Goal: Task Accomplishment & Management: Manage account settings

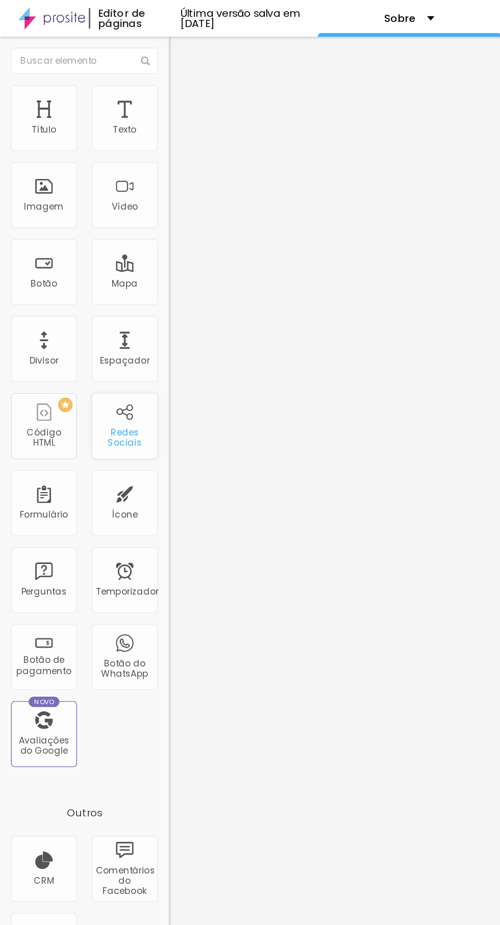
click at [73, 293] on div "Redes Sociais" at bounding box center [87, 296] width 46 height 46
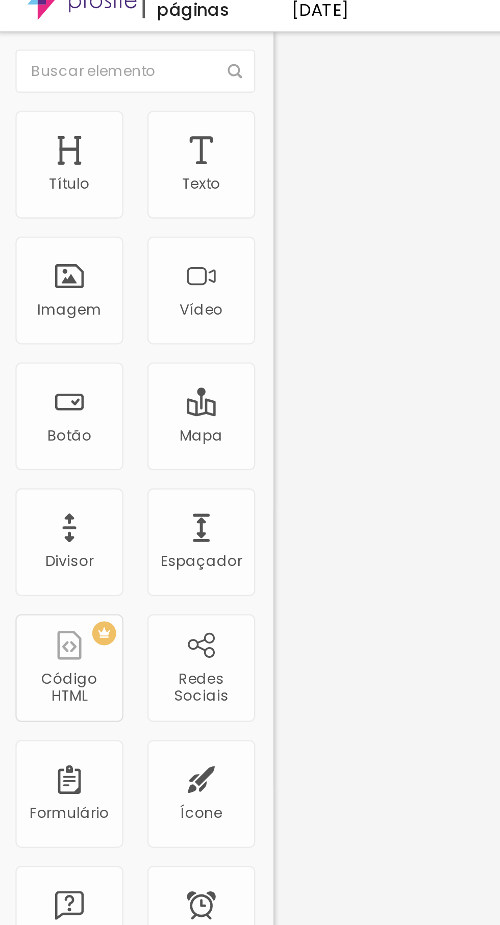
click at [117, 212] on img at bounding box center [120, 215] width 7 height 7
click at [117, 521] on img at bounding box center [120, 524] width 7 height 7
click at [117, 204] on font "Instagram" at bounding box center [134, 208] width 34 height 9
click at [117, 347] on input "https://" at bounding box center [178, 352] width 122 height 10
type input "h"
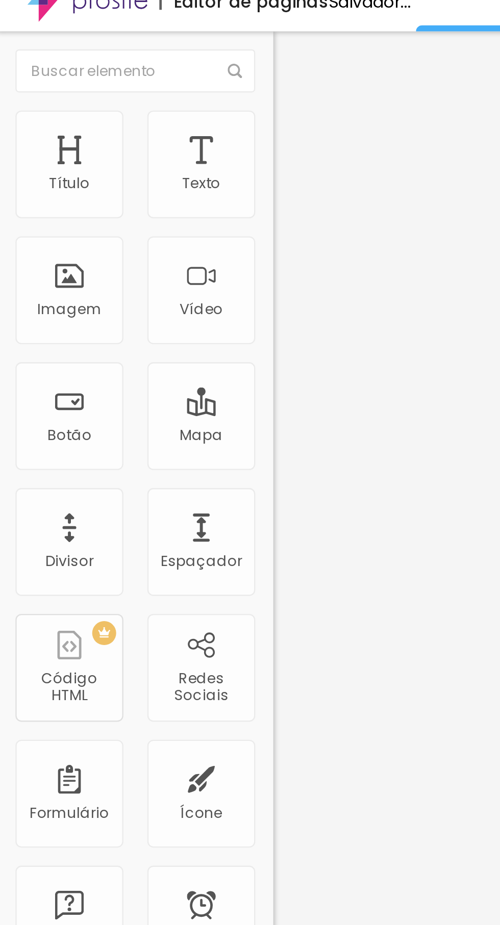
type input "[URL][DOMAIN_NAME]"
click at [117, 31] on button "Editar nulo" at bounding box center [175, 36] width 117 height 23
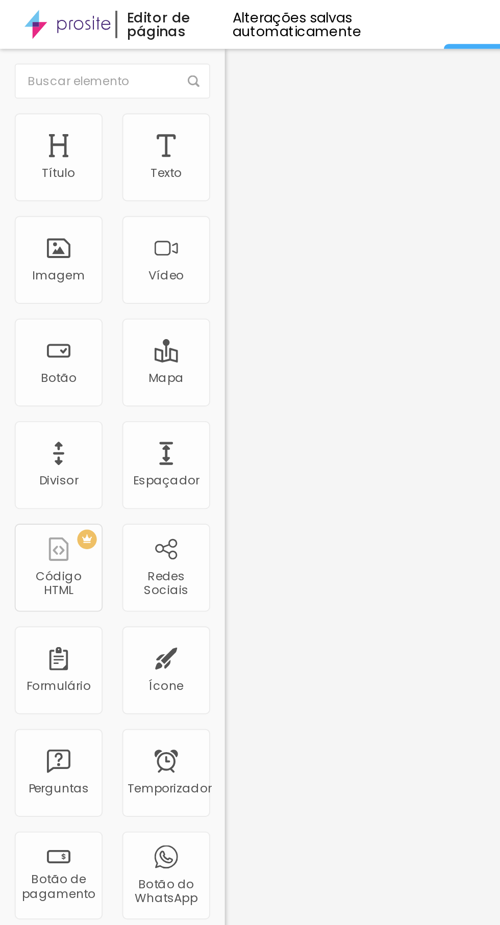
click at [125, 41] on img "button" at bounding box center [129, 37] width 8 height 8
click at [78, 302] on font "Redes Sociais" at bounding box center [86, 304] width 23 height 16
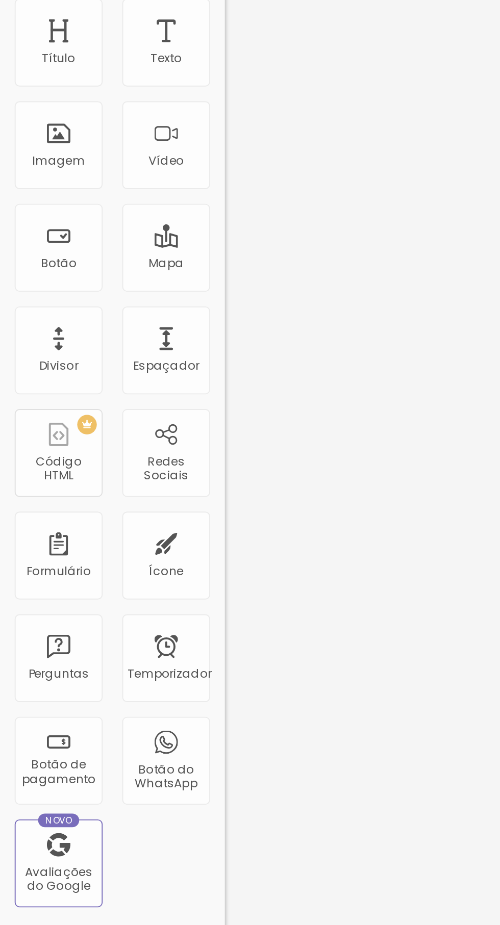
click at [117, 521] on img at bounding box center [120, 524] width 7 height 7
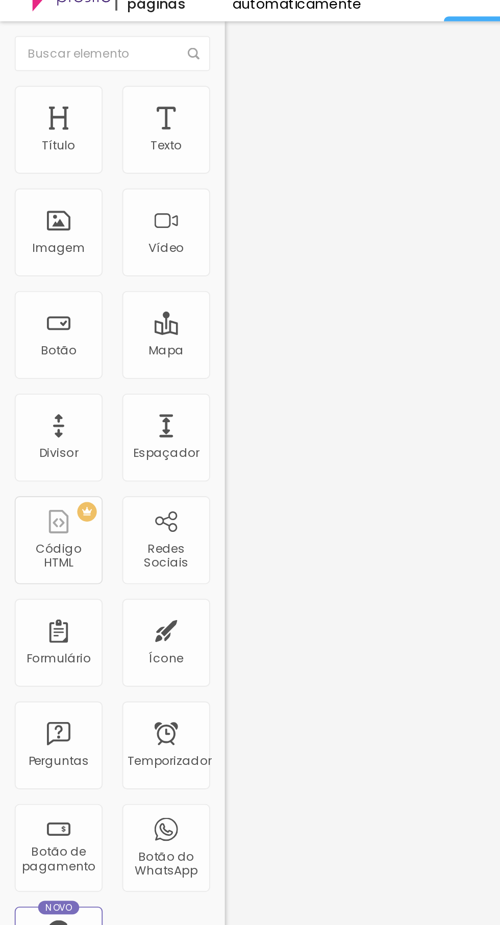
click at [117, 204] on font "Instagram" at bounding box center [134, 208] width 34 height 9
click at [117, 347] on input "https://" at bounding box center [178, 352] width 122 height 10
type input "h"
type input "[URL][DOMAIN_NAME]"
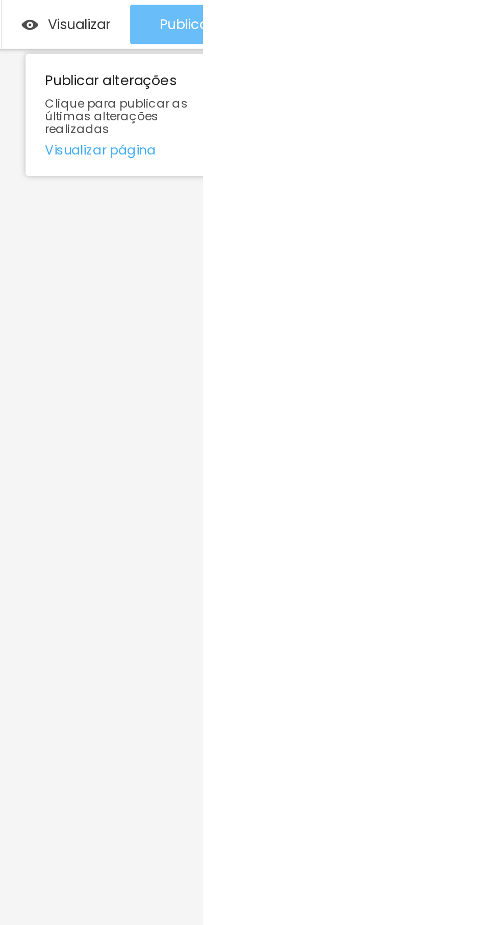
click at [499, 17] on font "Publicar" at bounding box center [491, 13] width 28 height 10
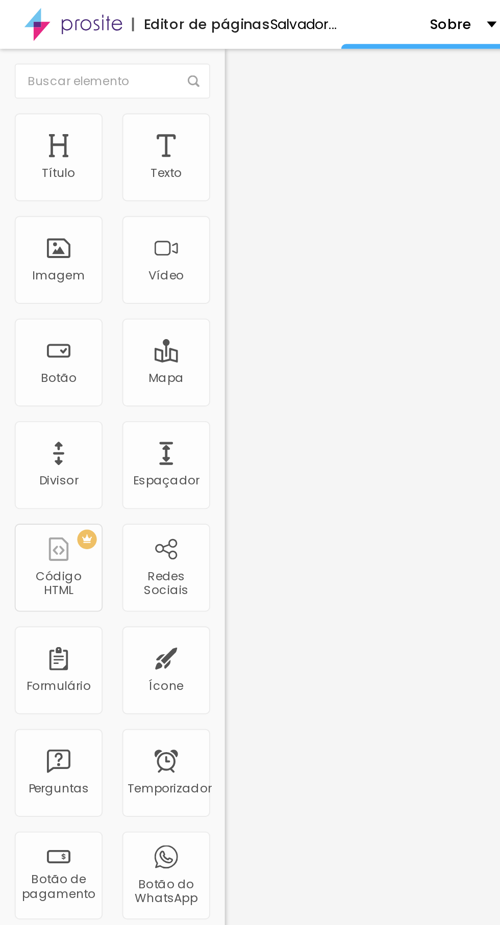
click at [117, 42] on button "Editar nulo" at bounding box center [175, 36] width 117 height 23
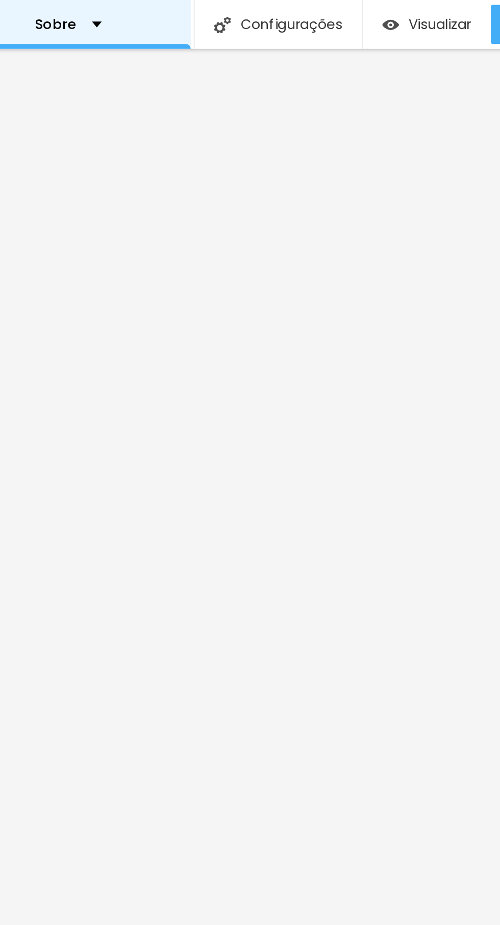
click at [285, 7] on div "Sobre" at bounding box center [241, 12] width 127 height 25
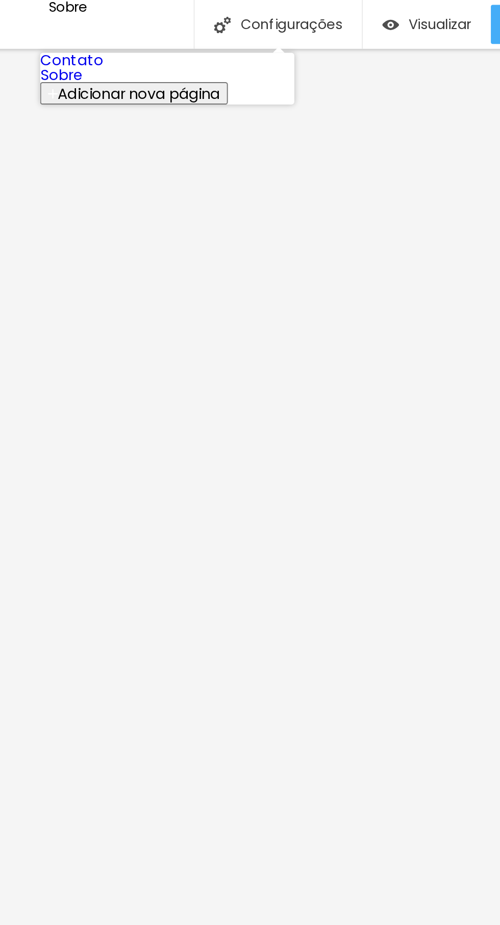
click at [248, 37] on font "Contato" at bounding box center [243, 31] width 33 height 11
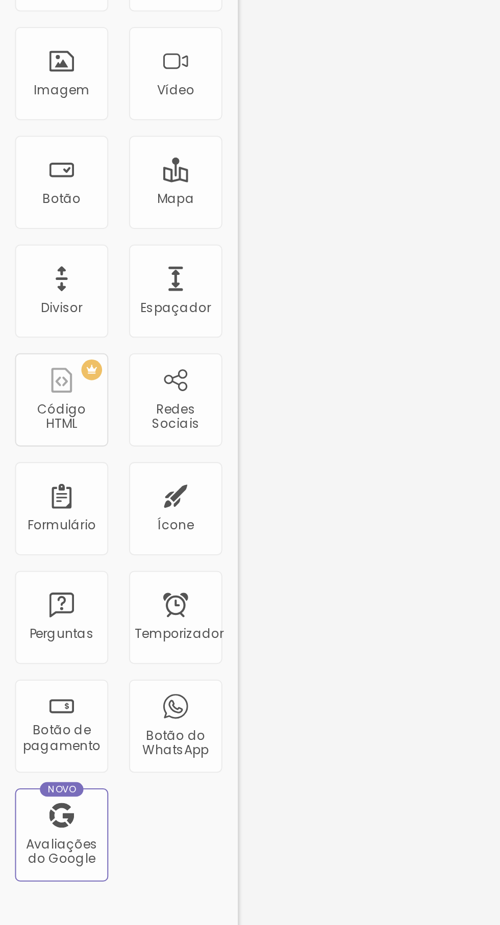
click at [117, 88] on span "Adicionar imagem" at bounding box center [150, 83] width 66 height 9
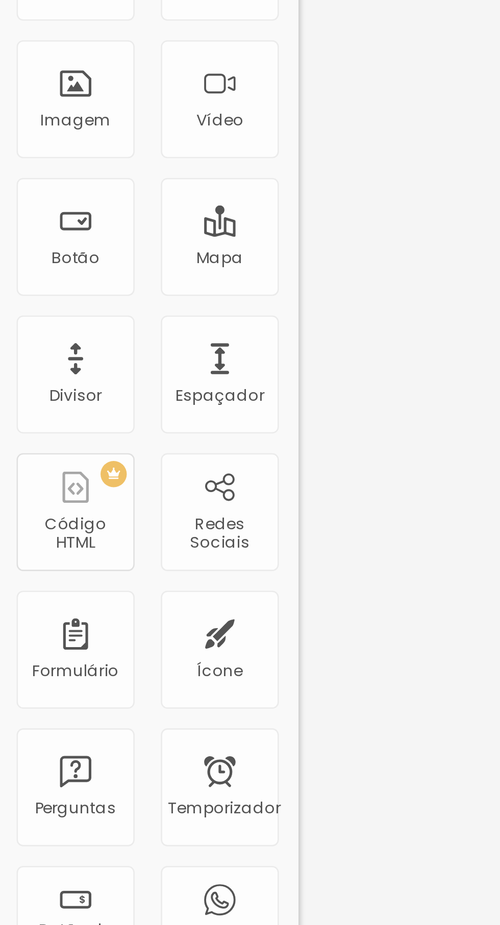
click at [117, 160] on font "Original" at bounding box center [129, 155] width 24 height 9
click at [117, 166] on font "Cinema" at bounding box center [129, 161] width 25 height 9
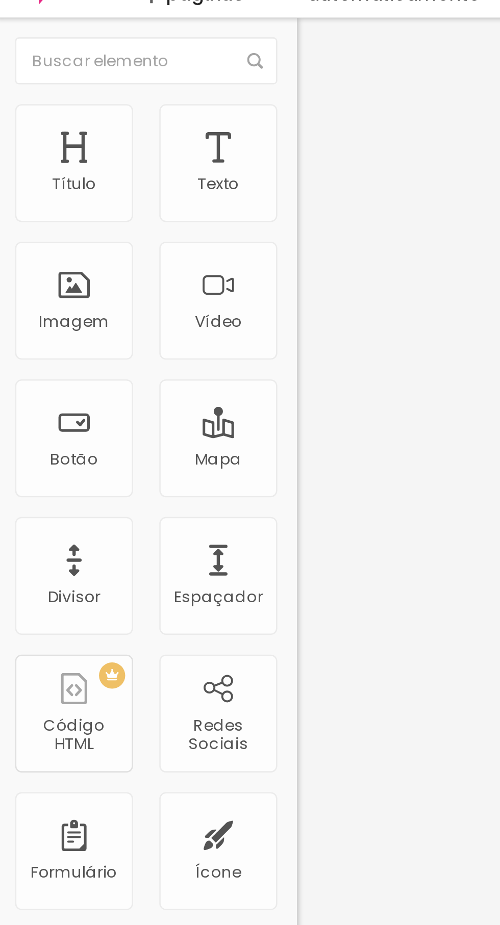
click at [117, 68] on li "Estilo" at bounding box center [175, 64] width 117 height 10
type input "85"
type input "80"
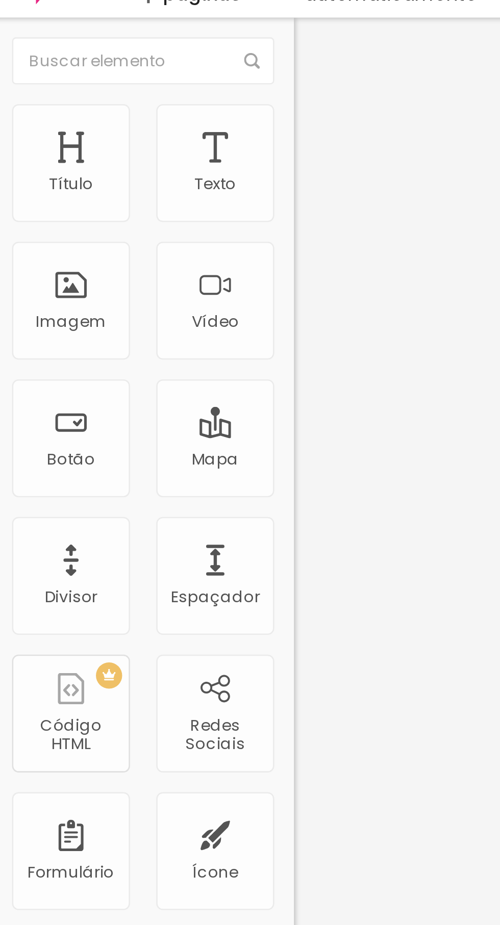
type input "80"
type input "85"
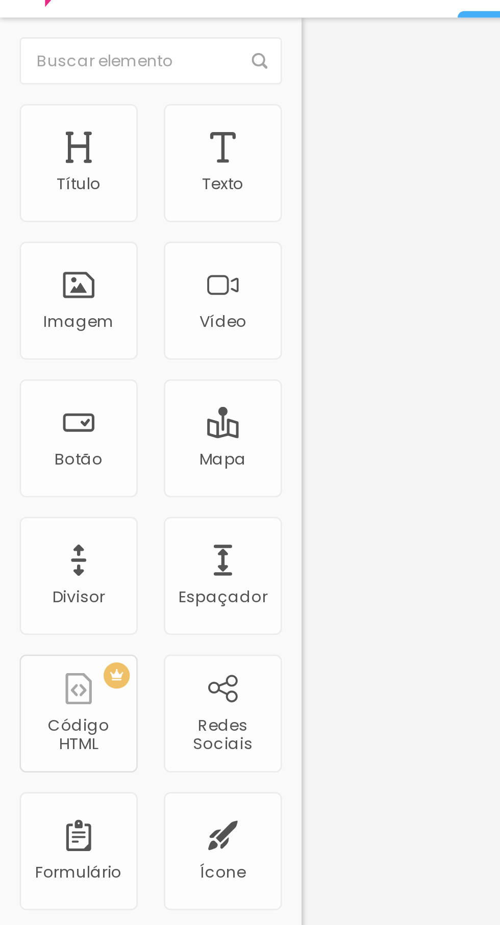
type input "95"
type input "100"
type input "23"
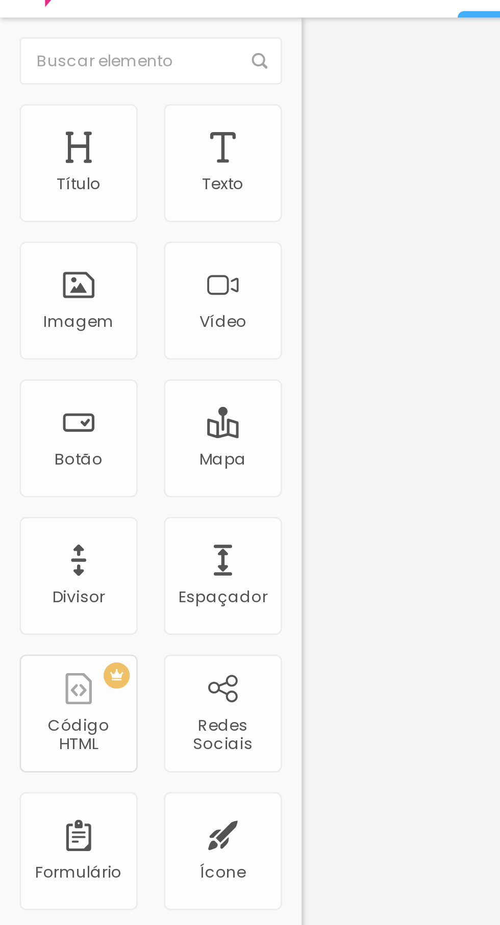
type input "23"
type input "110"
type input "128"
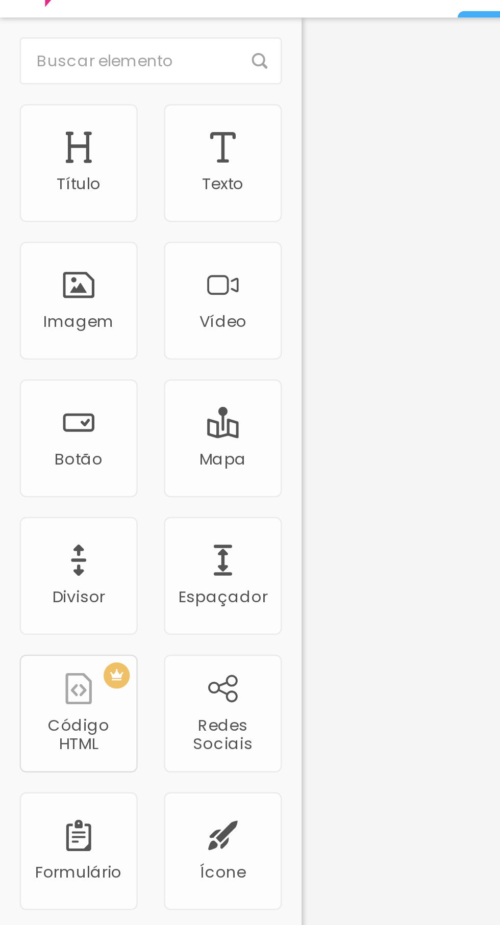
type input "134"
type input "138"
type input "140"
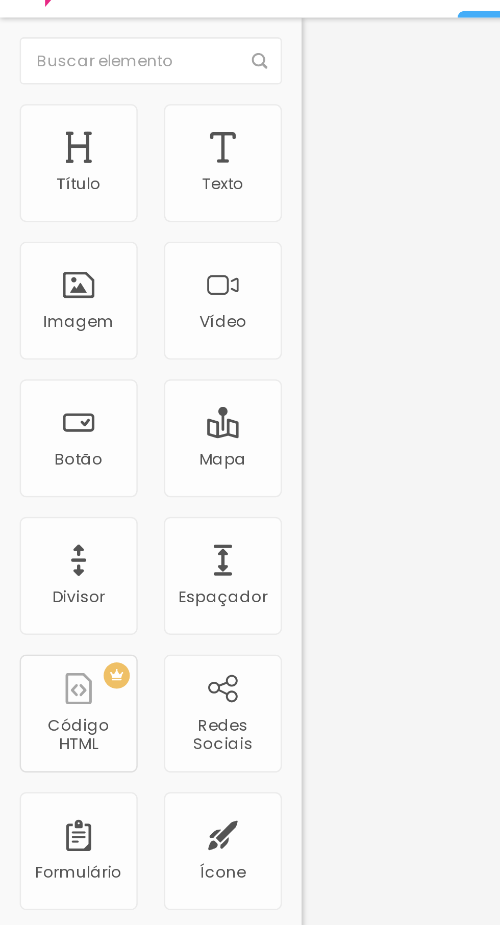
type input "140"
type input "143"
type input "144"
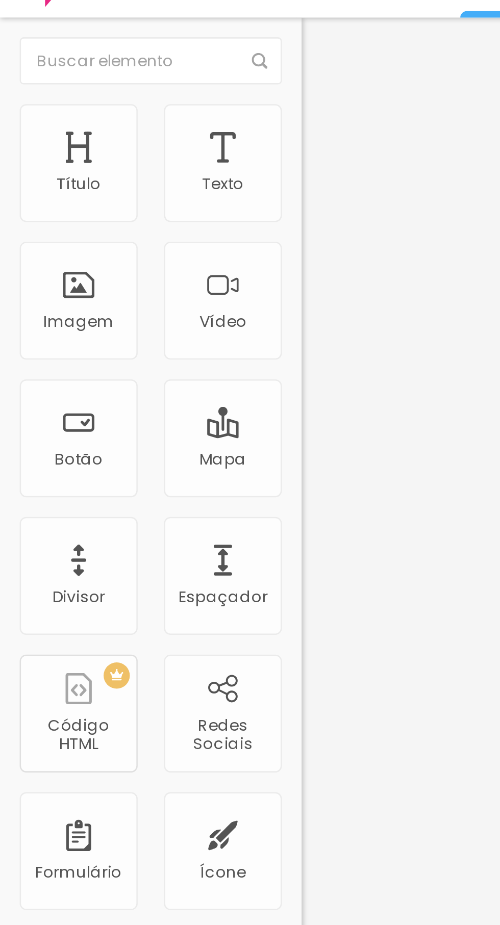
type input "145"
type input "146"
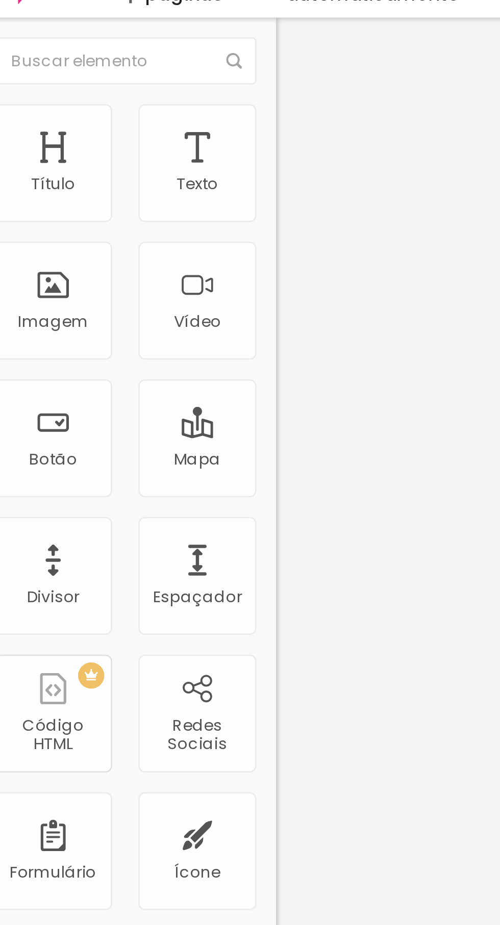
type input "148"
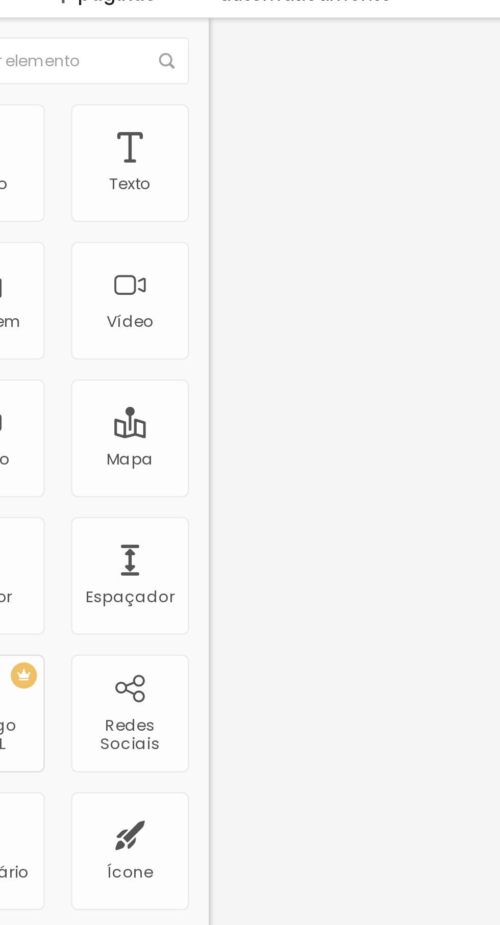
type input "149"
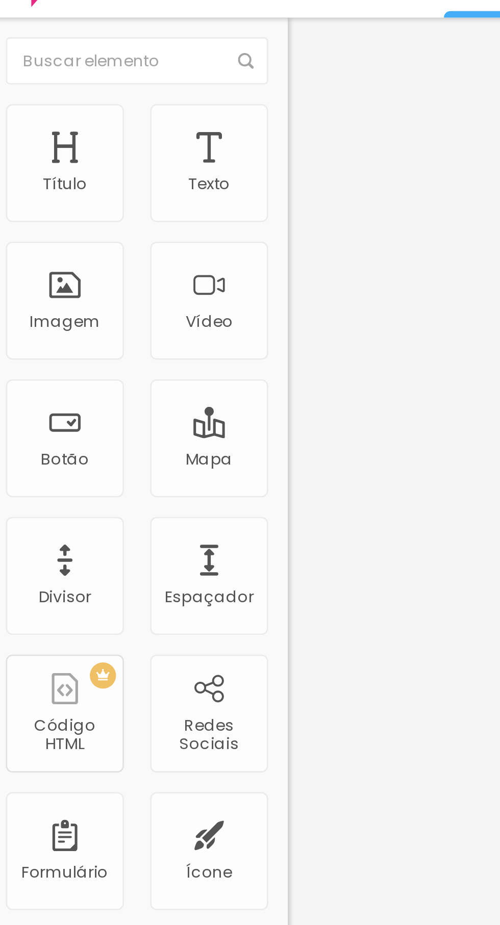
type input "174"
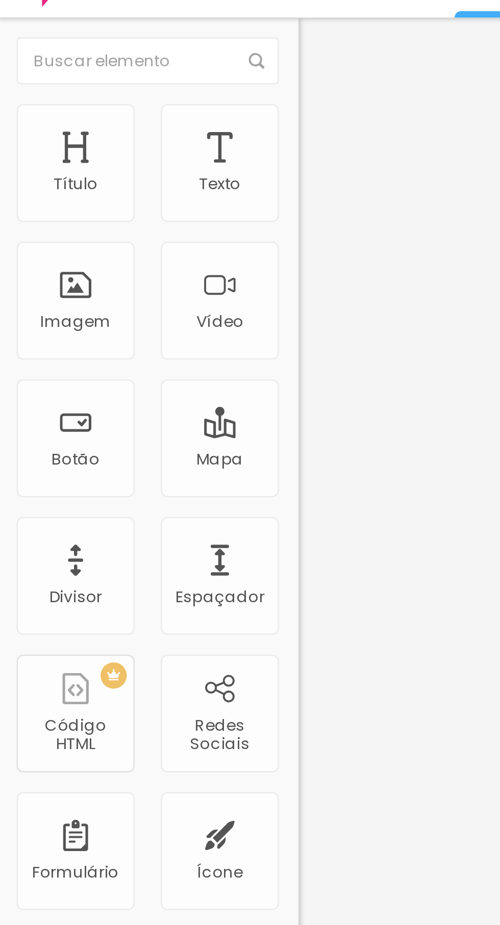
type input "109"
type input "86"
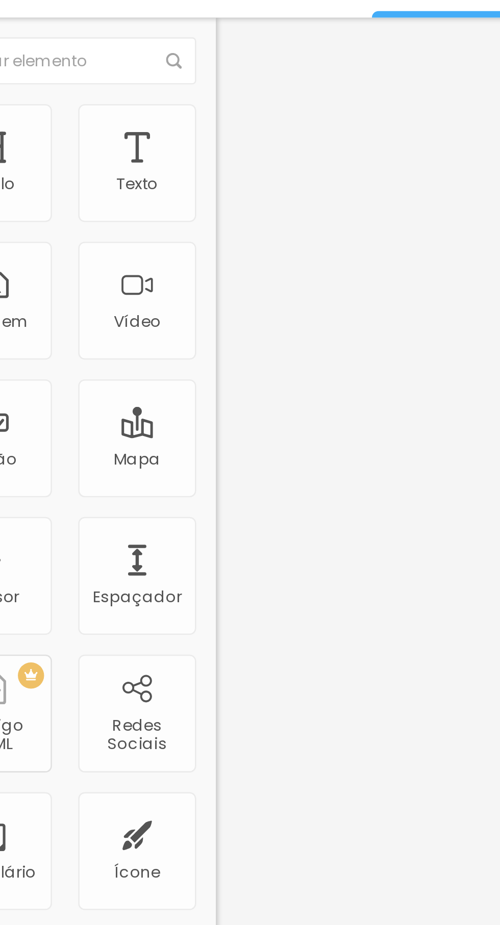
type input "89"
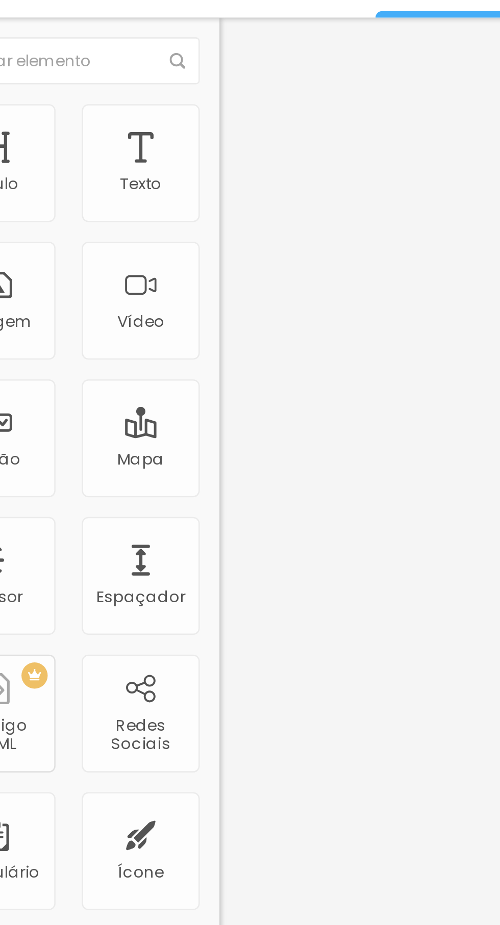
type input "108"
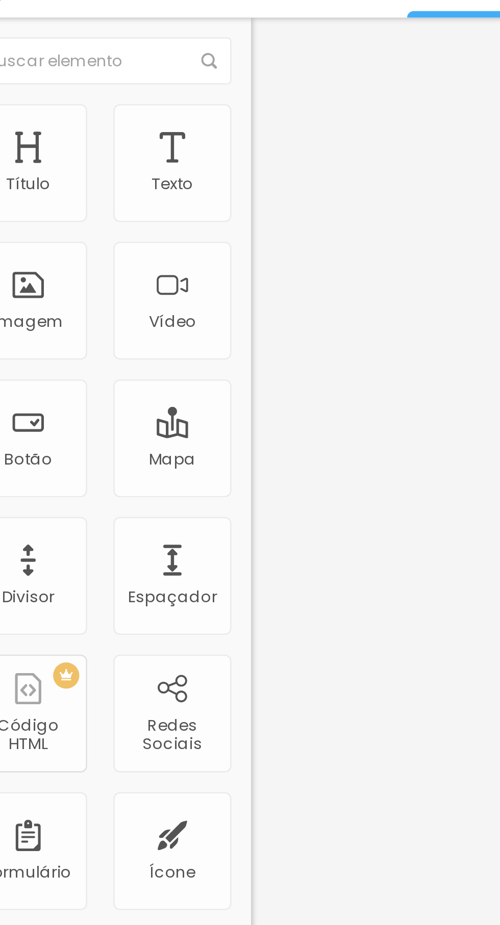
type input "145"
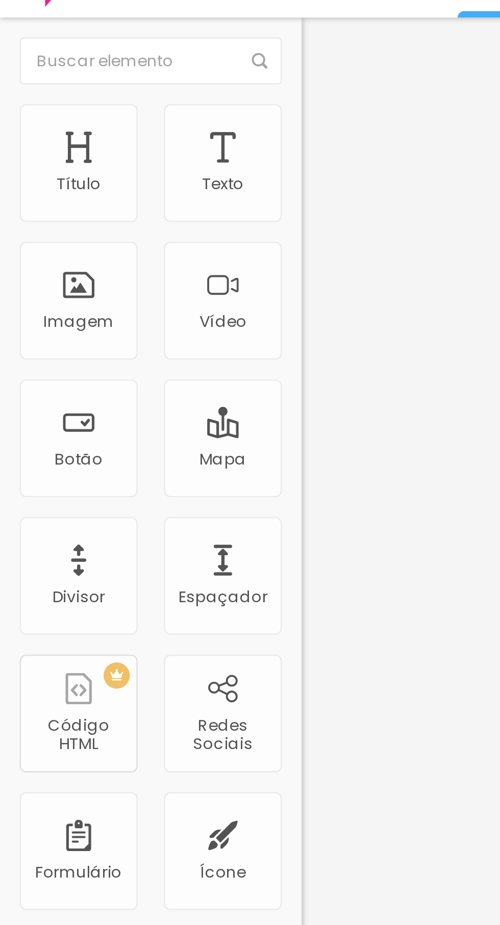
type input "48"
type input "25"
type input "26"
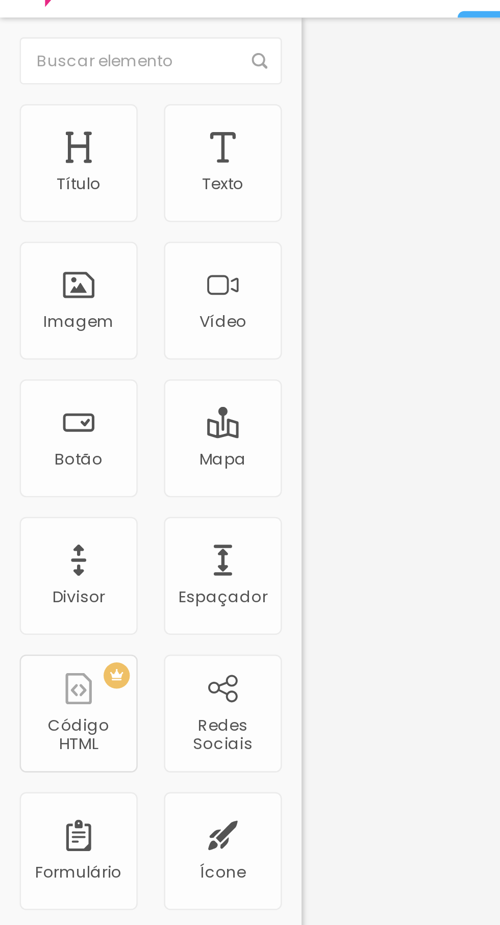
type input "26"
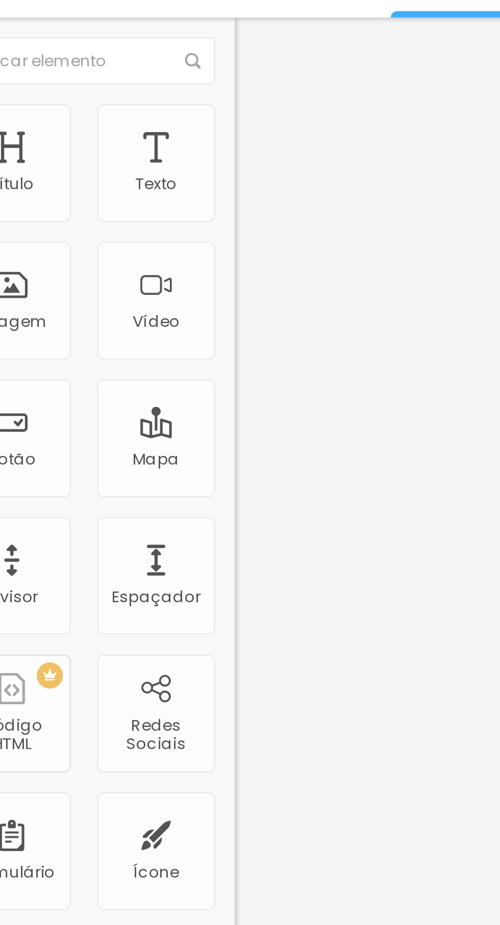
type input "33"
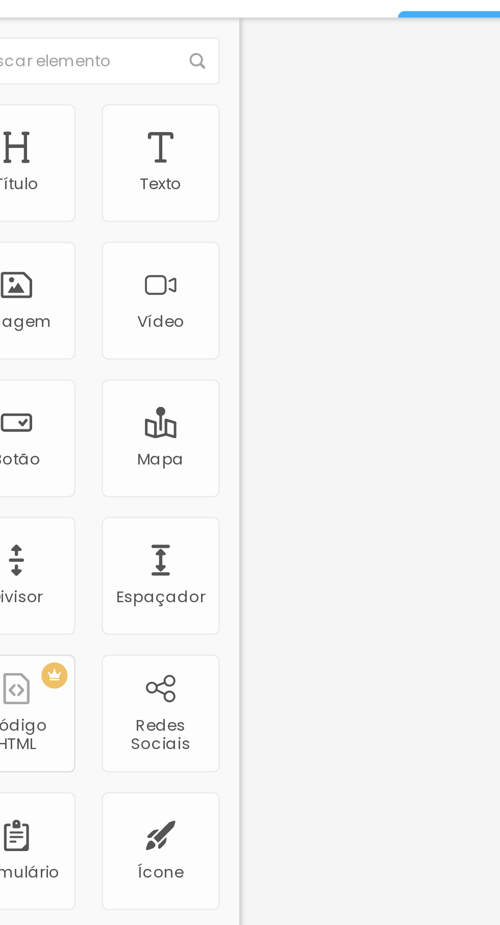
type input "37"
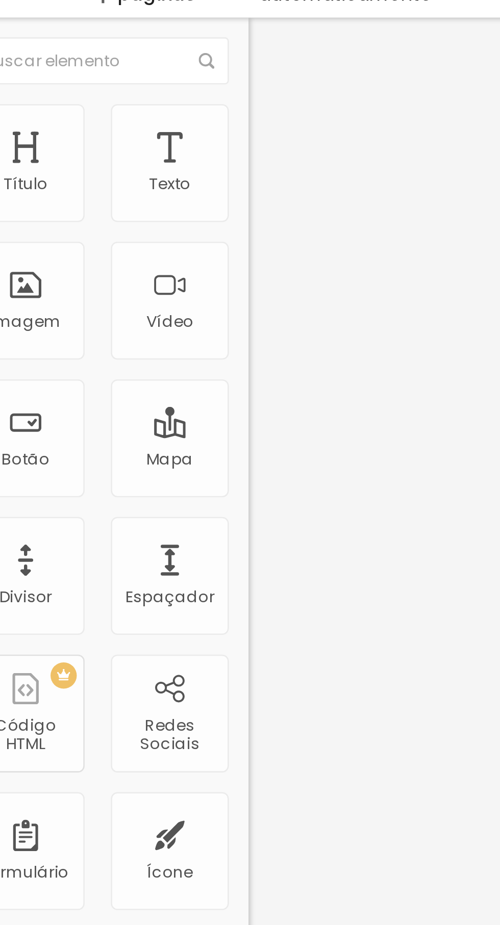
type input "30"
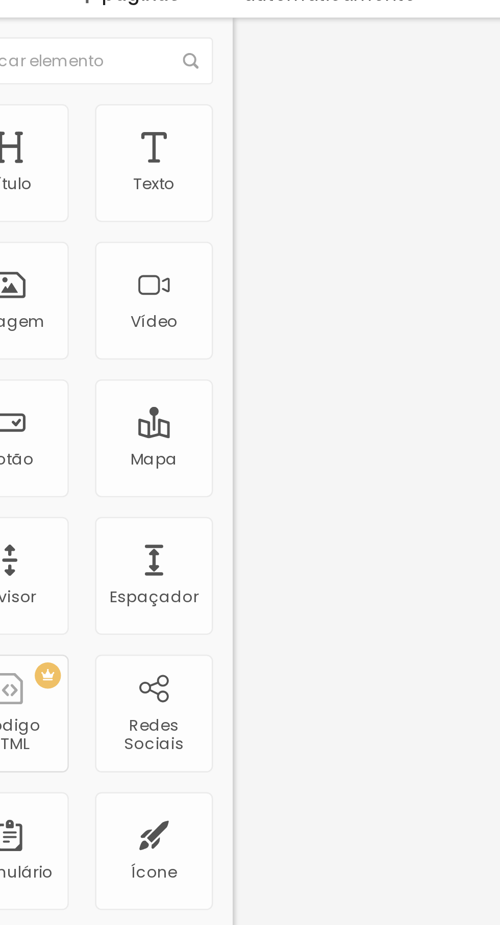
type input "33"
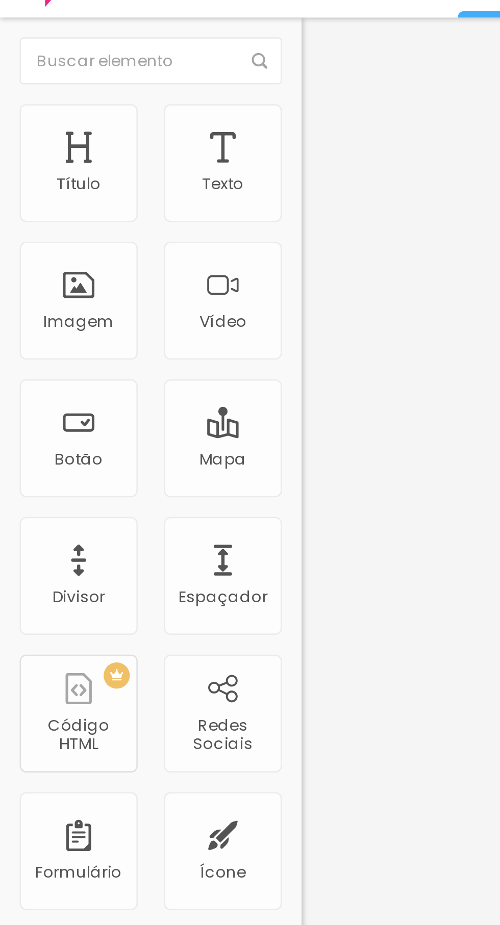
type input "17"
type input "0"
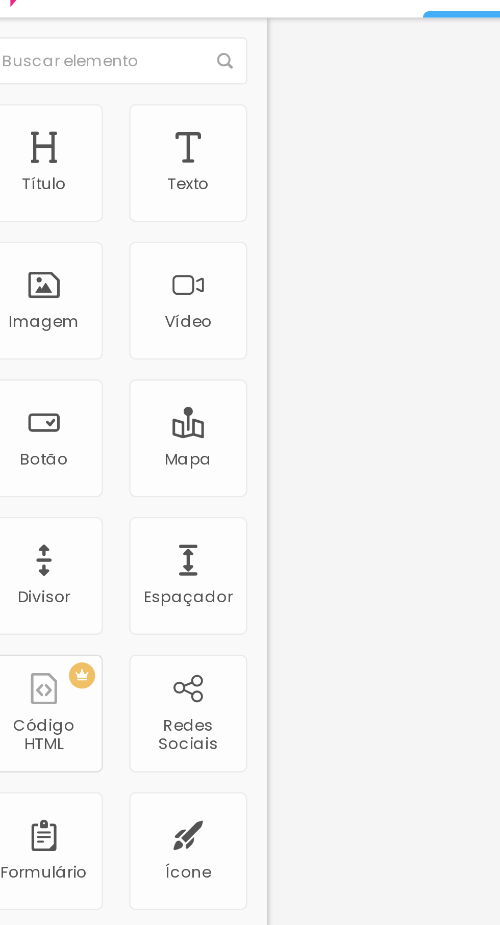
type input "1"
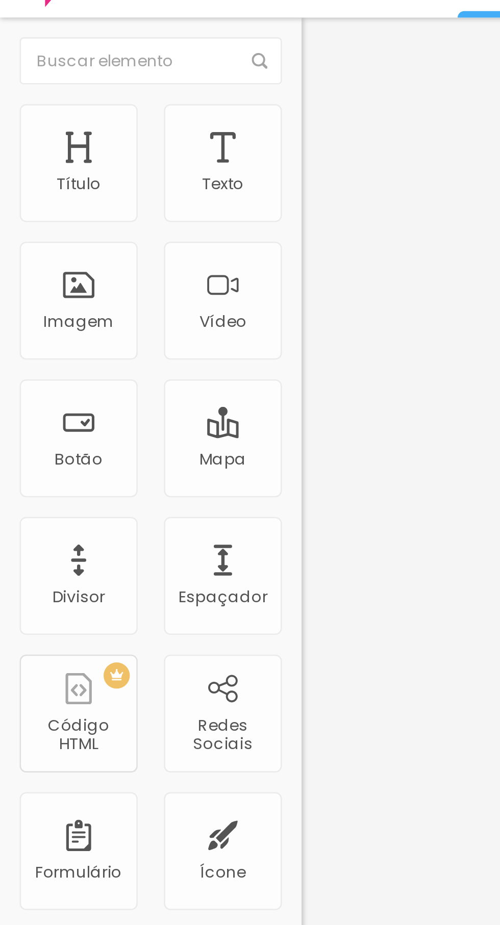
click at [126, 72] on font "Avançado" at bounding box center [143, 76] width 34 height 9
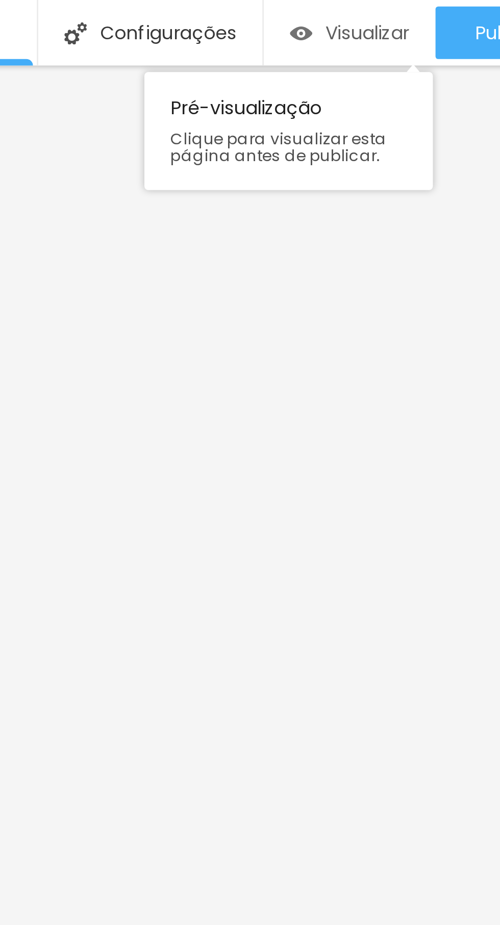
click at [452, 17] on font "Visualizar" at bounding box center [435, 13] width 33 height 10
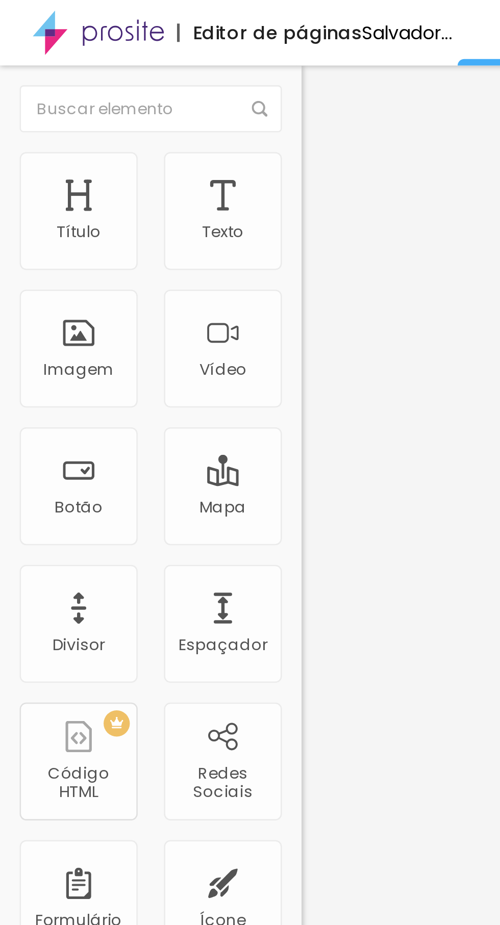
click at [125, 35] on img "button" at bounding box center [129, 37] width 8 height 8
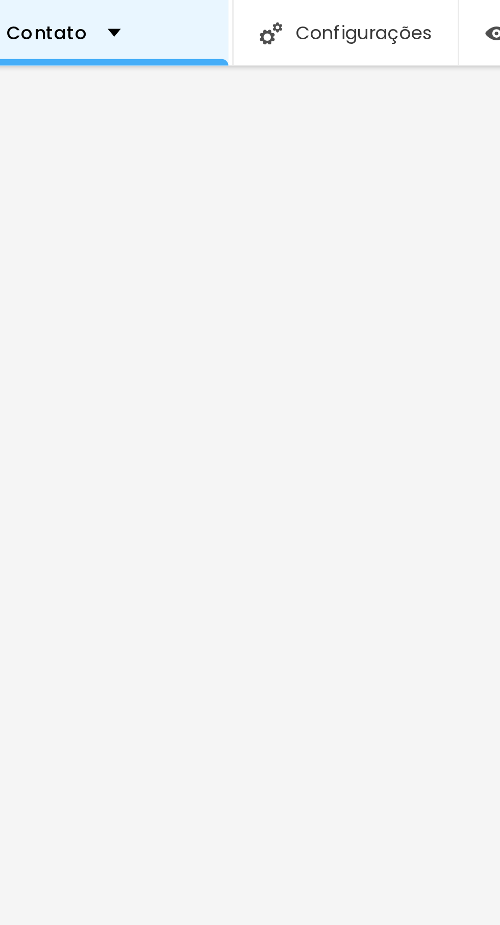
click at [251, 12] on font "Contato" at bounding box center [235, 13] width 32 height 10
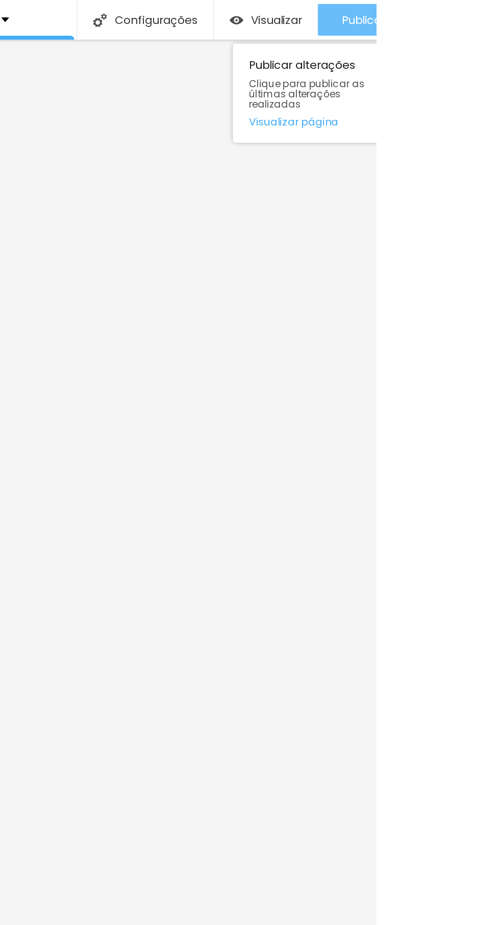
click at [499, 14] on button "Publicar" at bounding box center [491, 13] width 59 height 20
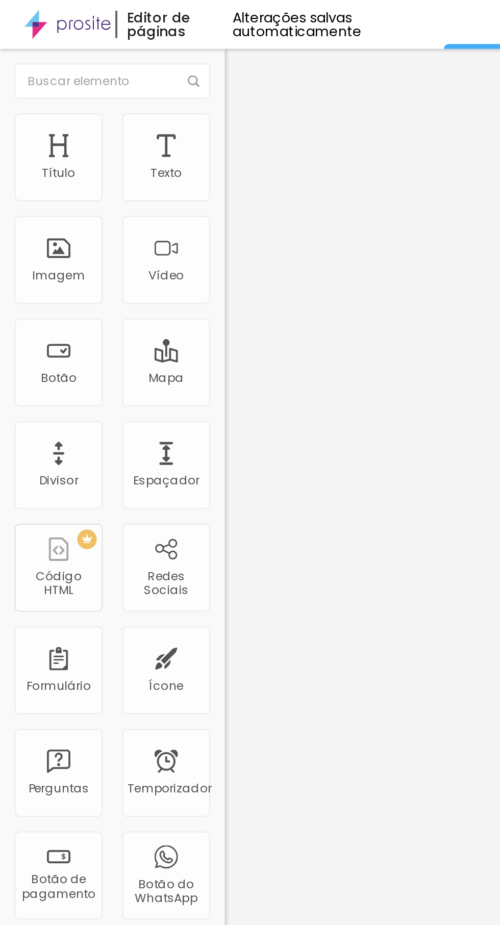
click at [70, 14] on font "Editor de páginas" at bounding box center [82, 12] width 33 height 17
click at [25, 14] on img at bounding box center [35, 12] width 45 height 25
